Goal: Information Seeking & Learning: Check status

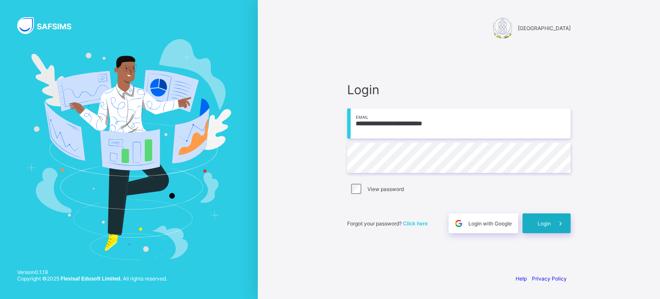
click at [549, 213] on div "Login" at bounding box center [547, 223] width 48 height 20
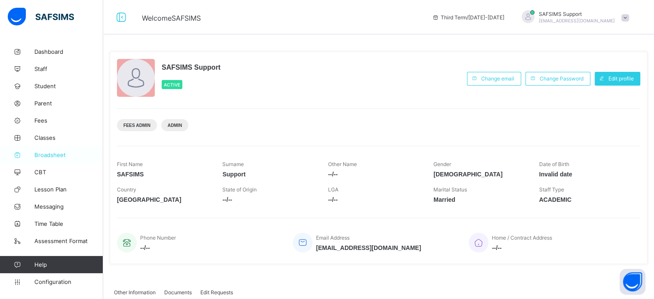
click at [50, 159] on link "Broadsheet" at bounding box center [51, 154] width 103 height 17
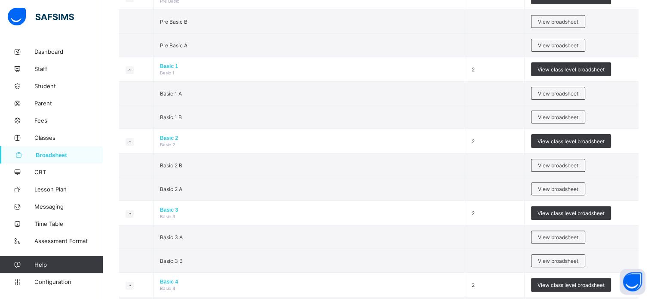
scroll to position [261, 0]
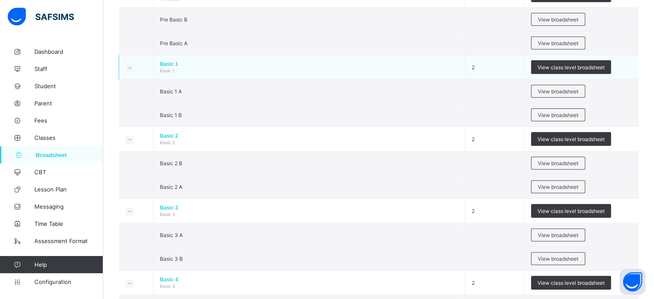
click at [581, 58] on td "View class level broadsheet" at bounding box center [582, 67] width 114 height 25
click at [581, 62] on div "View class level broadsheet" at bounding box center [571, 67] width 80 height 14
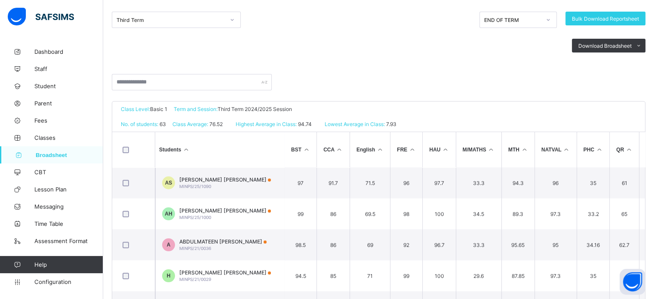
scroll to position [116, 0]
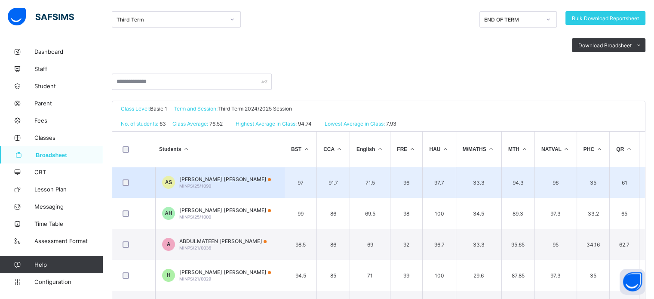
click at [468, 172] on td "33.3" at bounding box center [479, 182] width 46 height 31
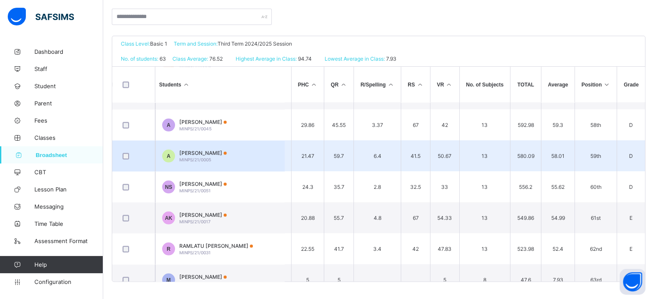
scroll to position [1775, 287]
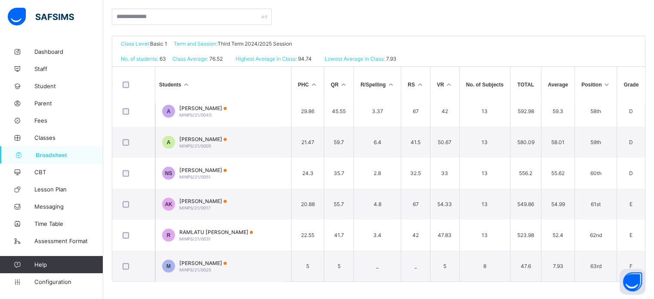
click at [516, 51] on div "No. of students: 63 Class Average: 76.52 Highest Average in Class: 94.74 Lowest…" at bounding box center [378, 58] width 533 height 15
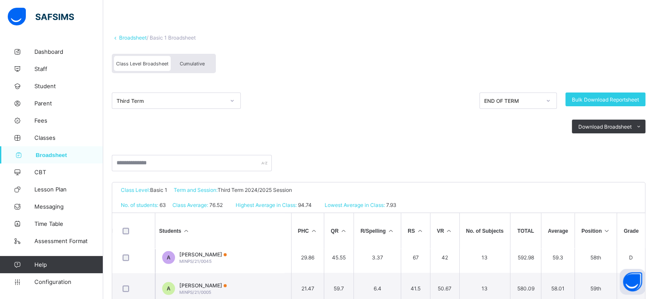
scroll to position [0, 0]
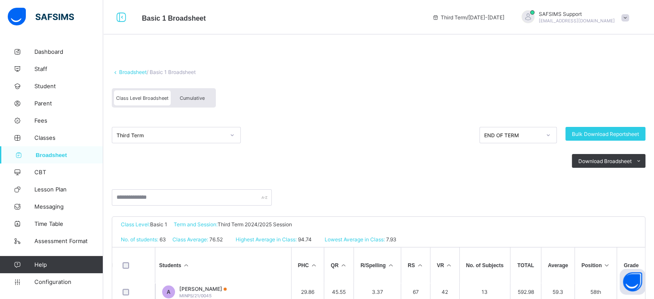
click at [200, 99] on span "Cumulative" at bounding box center [192, 98] width 25 height 6
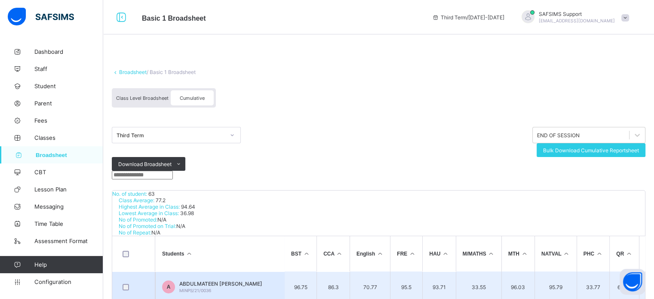
click at [411, 271] on td "95.5" at bounding box center [406, 286] width 32 height 31
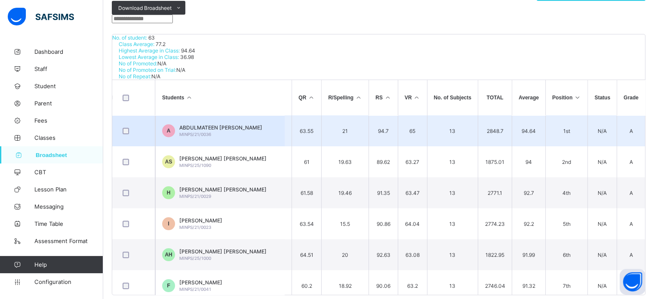
scroll to position [159, 0]
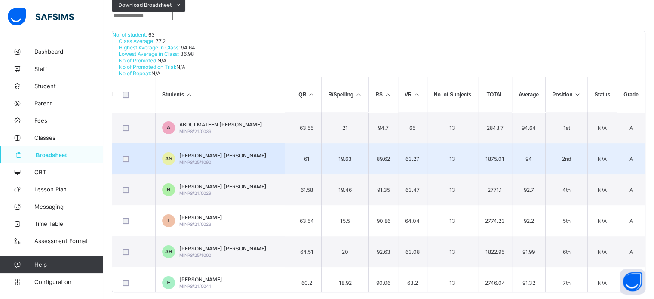
click at [636, 144] on td "A" at bounding box center [631, 158] width 28 height 31
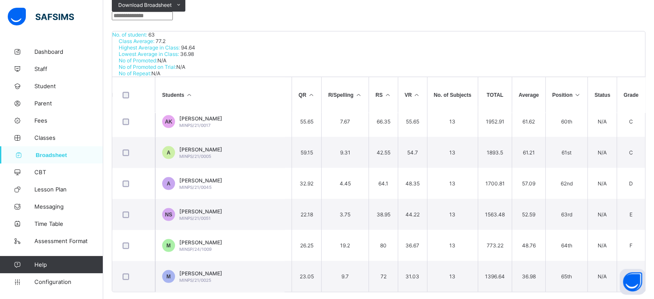
scroll to position [1774, 321]
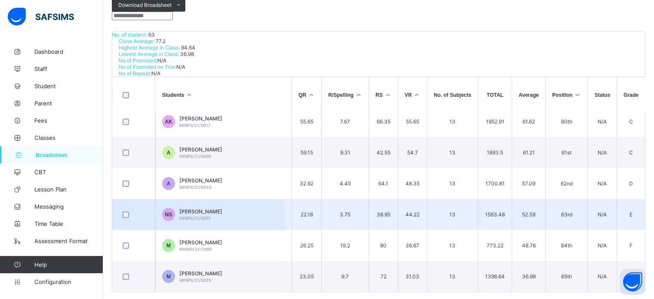
click at [215, 208] on div "NAZIRU SADIQ MINPS/21/0051" at bounding box center [200, 214] width 43 height 13
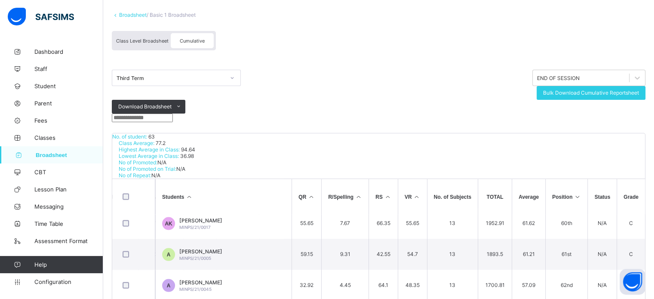
scroll to position [243, 0]
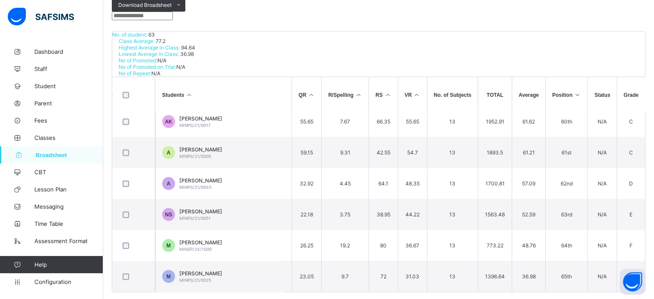
click at [36, 156] on span "Broadsheet" at bounding box center [70, 155] width 68 height 6
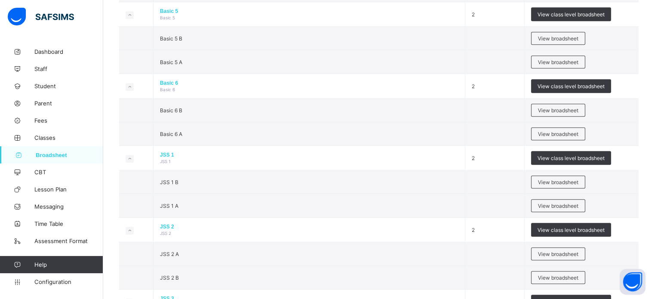
scroll to position [610, 0]
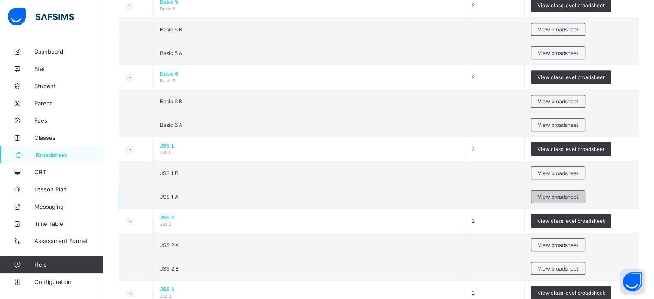
click at [562, 196] on span "View broadsheet" at bounding box center [558, 196] width 40 height 6
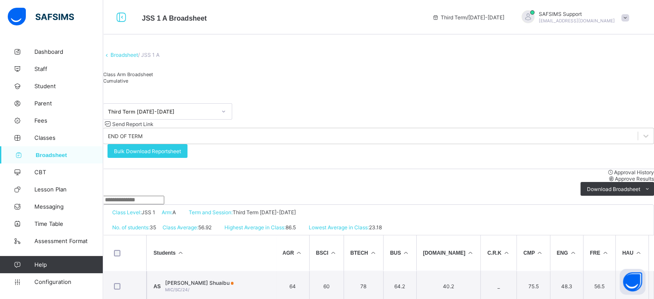
click at [198, 80] on div "Class Arm Broadsheet Cumulative" at bounding box center [378, 77] width 551 height 13
click at [128, 84] on span "Cumulative" at bounding box center [115, 81] width 25 height 6
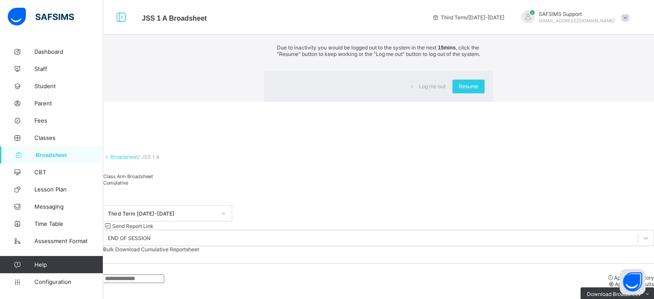
click at [418, 102] on div "Log me out Resume" at bounding box center [378, 86] width 229 height 31
click at [459, 89] on span "Resume" at bounding box center [468, 86] width 19 height 6
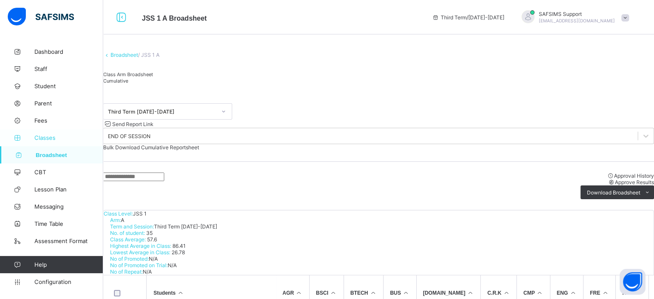
click at [43, 141] on span "Classes" at bounding box center [68, 137] width 69 height 7
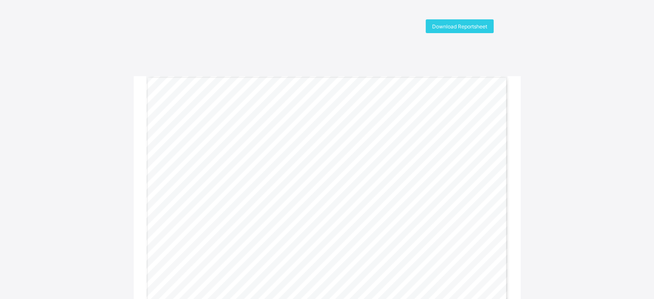
scroll to position [2, 0]
click at [472, 24] on span "Download Reportsheet" at bounding box center [459, 27] width 55 height 6
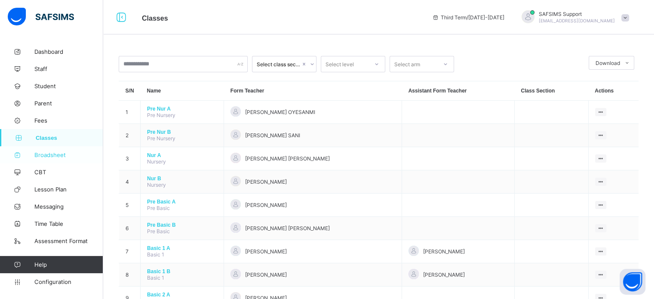
click at [52, 158] on span "Broadsheet" at bounding box center [68, 154] width 69 height 7
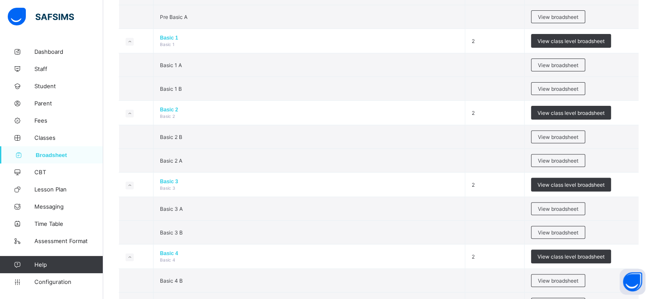
scroll to position [283, 0]
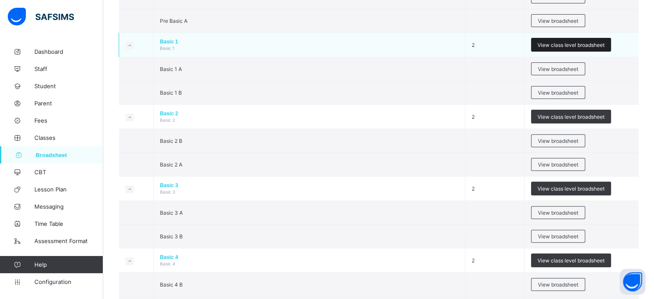
click at [568, 47] on span "View class level broadsheet" at bounding box center [570, 45] width 67 height 6
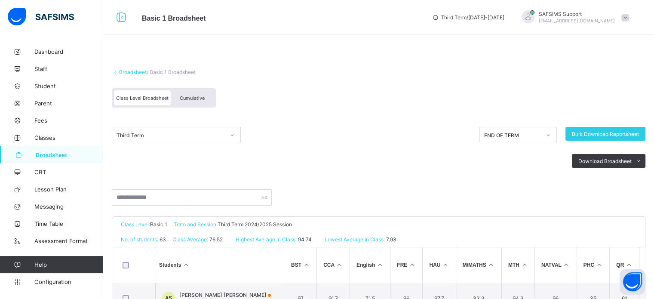
click at [206, 101] on div "Cumulative" at bounding box center [192, 97] width 43 height 15
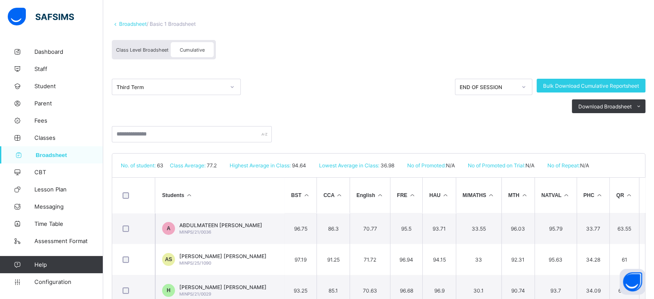
scroll to position [47, 0]
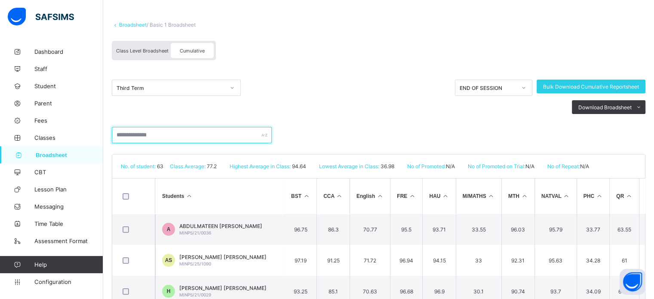
drag, startPoint x: 657, startPoint y: 90, endPoint x: 206, endPoint y: 139, distance: 453.7
click at [206, 139] on input "text" at bounding box center [192, 135] width 160 height 16
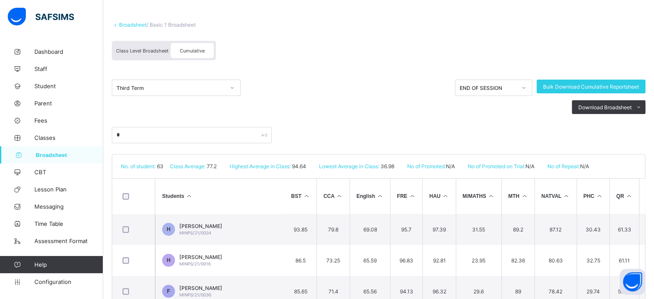
click at [197, 48] on span "Cumulative" at bounding box center [192, 51] width 25 height 6
click at [156, 139] on input "*" at bounding box center [192, 135] width 160 height 16
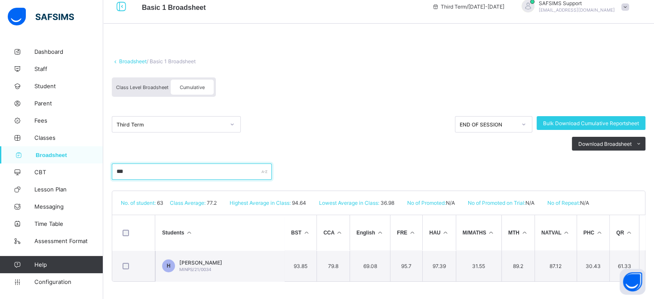
scroll to position [14, 0]
click at [156, 139] on div "Download Broadsheet PDF Excel sheet" at bounding box center [379, 144] width 534 height 14
click at [135, 168] on input "***" at bounding box center [192, 171] width 160 height 16
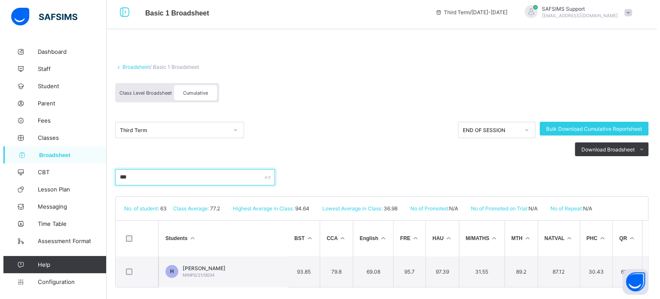
scroll to position [0, 0]
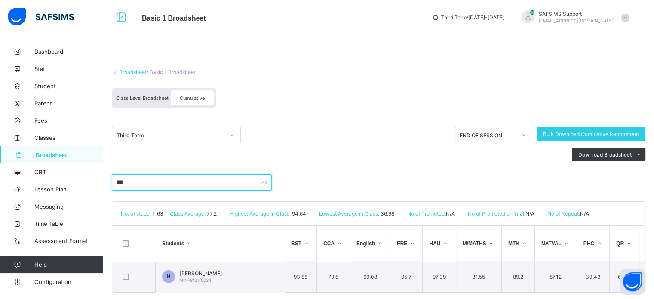
click at [186, 178] on input "***" at bounding box center [192, 182] width 160 height 16
type input "*"
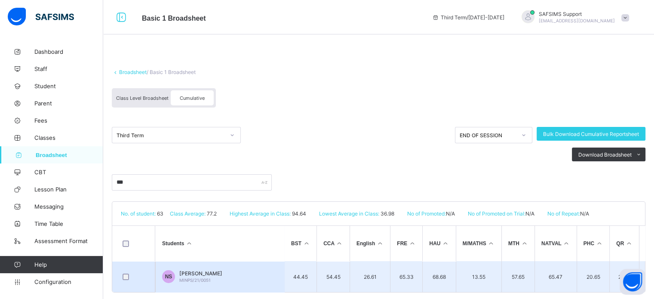
click at [204, 274] on span "[PERSON_NAME]" at bounding box center [200, 273] width 43 height 6
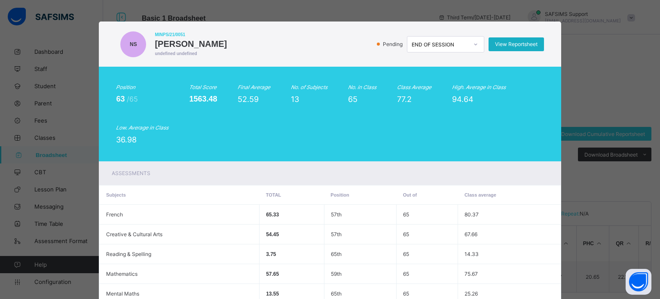
click at [504, 47] on span "View Reportsheet" at bounding box center [516, 44] width 43 height 6
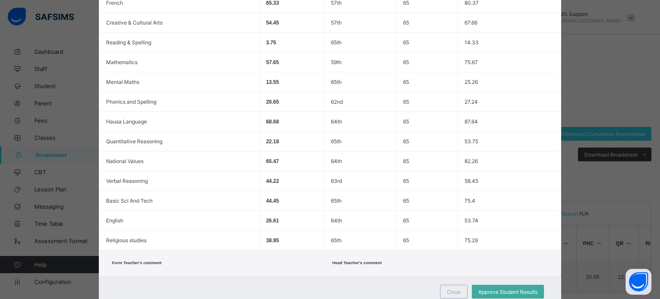
scroll to position [243, 0]
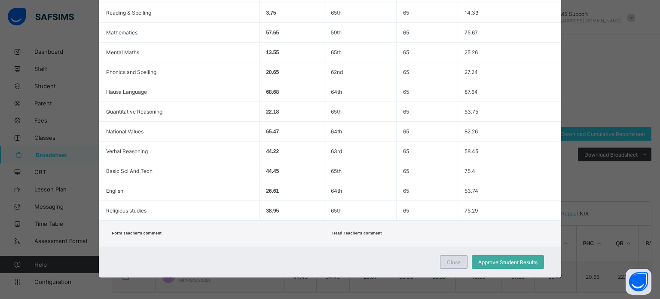
click at [455, 261] on span "Close" at bounding box center [454, 262] width 14 height 6
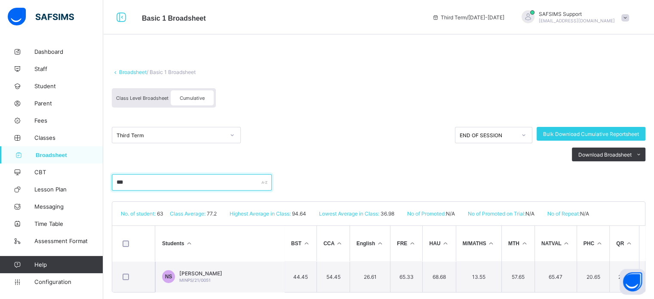
click at [155, 185] on input "***" at bounding box center [192, 182] width 160 height 16
type input "*"
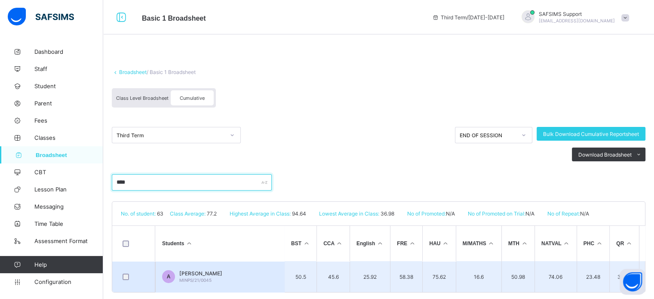
type input "****"
click at [206, 278] on span "MINPS/21/0045" at bounding box center [195, 279] width 32 height 5
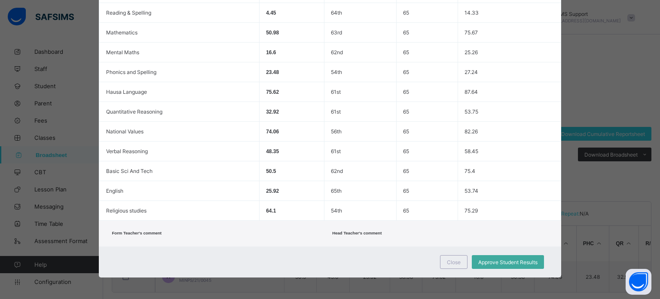
scroll to position [0, 0]
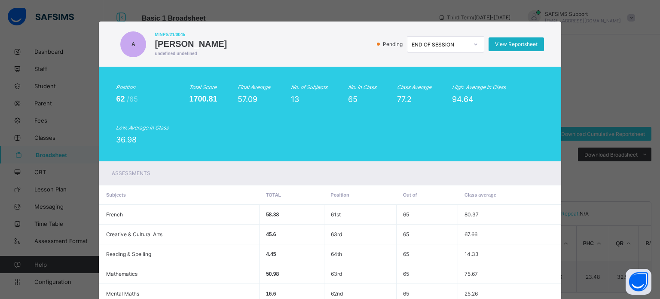
click at [516, 45] on span "View Reportsheet" at bounding box center [516, 44] width 43 height 6
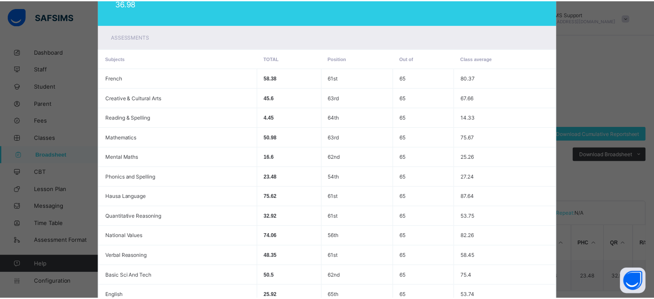
scroll to position [243, 0]
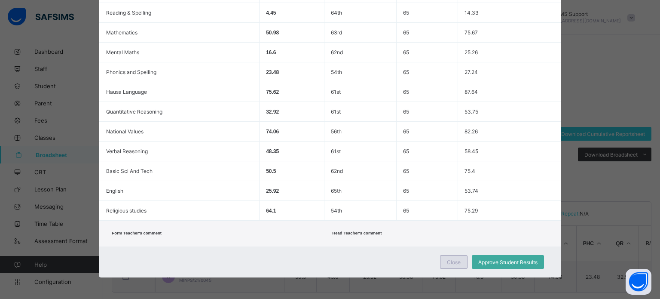
click at [451, 264] on span "Close" at bounding box center [454, 262] width 14 height 6
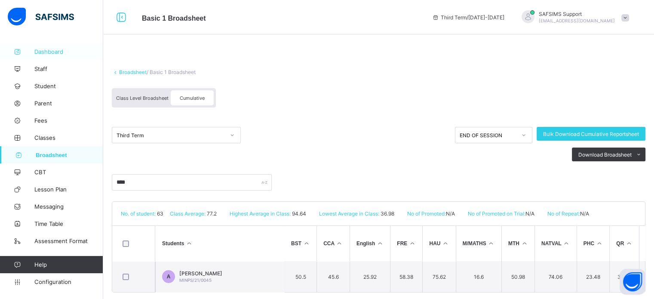
click at [50, 47] on link "Dashboard" at bounding box center [51, 51] width 103 height 17
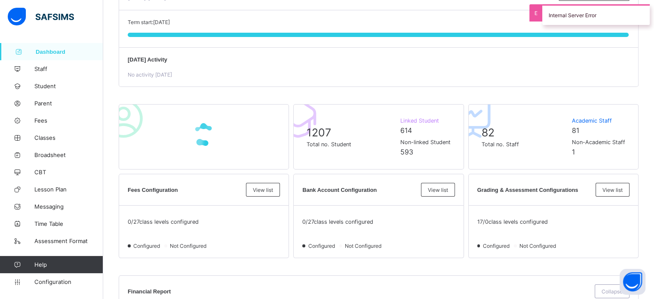
scroll to position [108, 0]
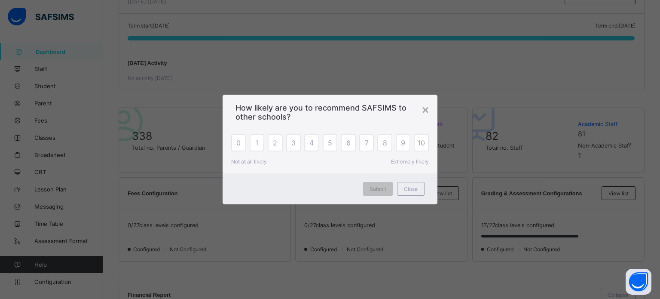
click at [416, 197] on div "Submit Close" at bounding box center [330, 188] width 215 height 31
click at [415, 192] on div "Close" at bounding box center [411, 189] width 28 height 14
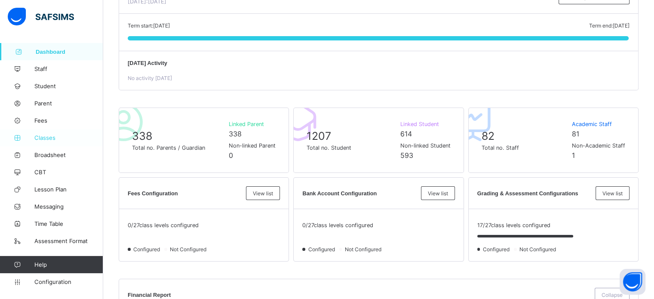
click at [45, 133] on link "Classes" at bounding box center [51, 137] width 103 height 17
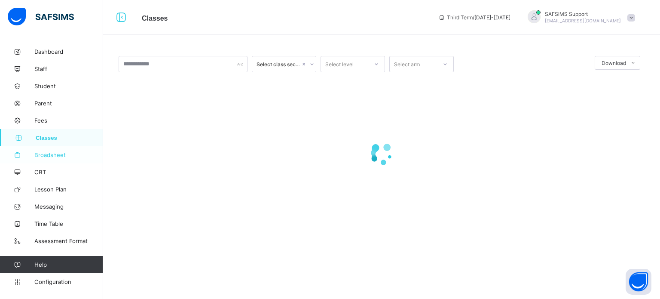
click at [50, 155] on span "Broadsheet" at bounding box center [68, 154] width 69 height 7
click at [48, 131] on link "Classes" at bounding box center [51, 137] width 103 height 17
